Goal: Information Seeking & Learning: Learn about a topic

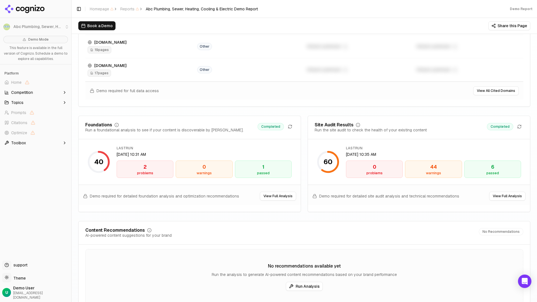
scroll to position [702, 0]
click at [152, 168] on div "2" at bounding box center [145, 167] width 52 height 8
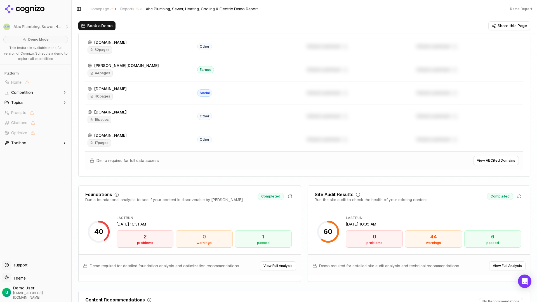
scroll to position [618, 0]
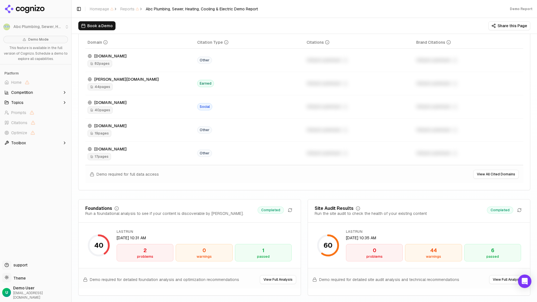
click at [432, 245] on div "44 warnings" at bounding box center [433, 252] width 57 height 17
drag, startPoint x: 434, startPoint y: 247, endPoint x: 430, endPoint y: 245, distance: 3.4
click at [434, 247] on div "44" at bounding box center [434, 250] width 52 height 8
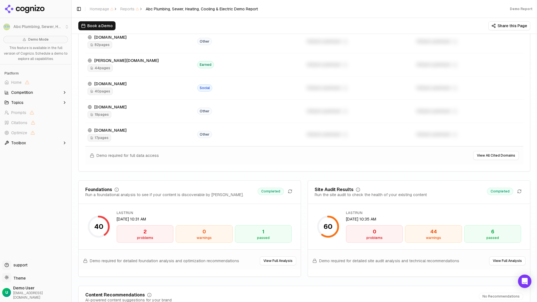
scroll to position [641, 0]
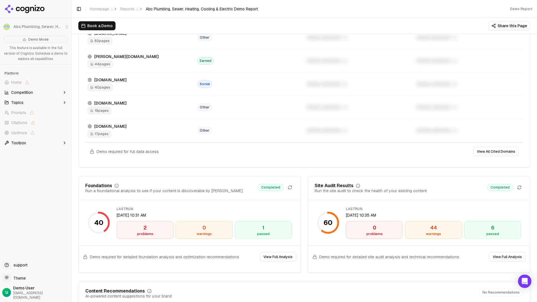
click at [494, 255] on button "View Full Analysis" at bounding box center [507, 256] width 36 height 9
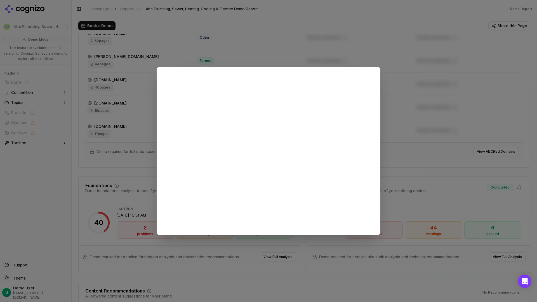
click at [398, 78] on div at bounding box center [268, 151] width 537 height 302
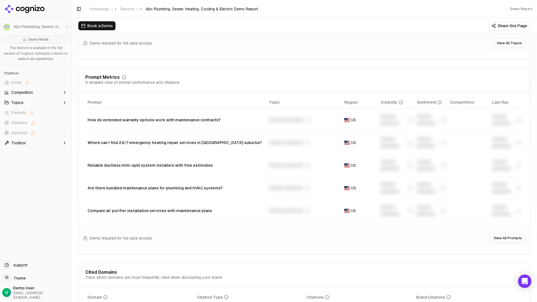
scroll to position [362, 0]
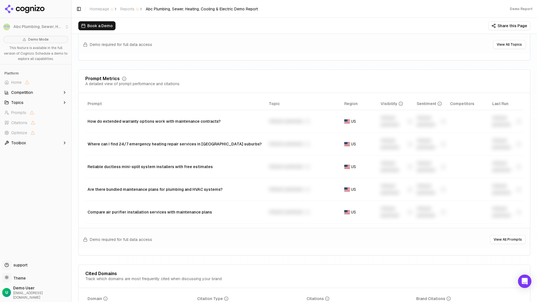
click at [52, 93] on button "Competition" at bounding box center [35, 92] width 67 height 9
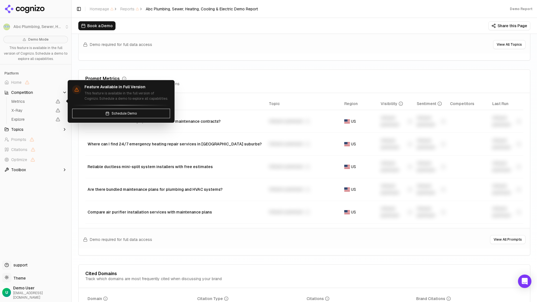
click at [47, 95] on button "Competition" at bounding box center [35, 92] width 67 height 9
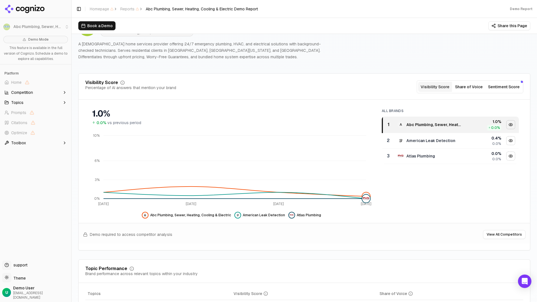
scroll to position [0, 0]
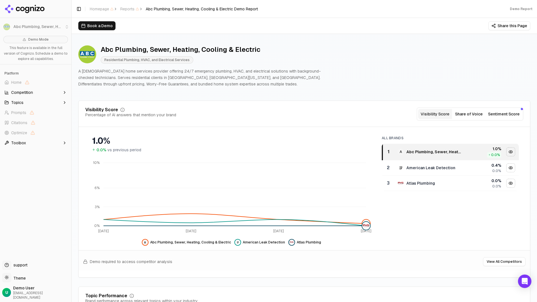
click at [30, 94] on span "Competition" at bounding box center [22, 93] width 22 height 6
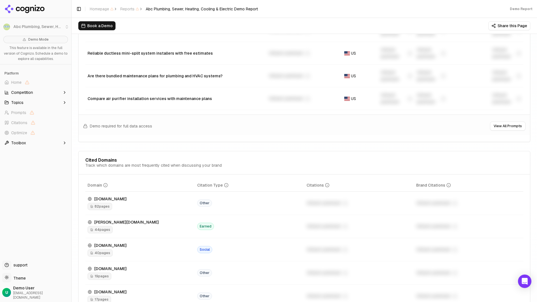
scroll to position [495, 0]
